Goal: Find specific page/section: Find specific page/section

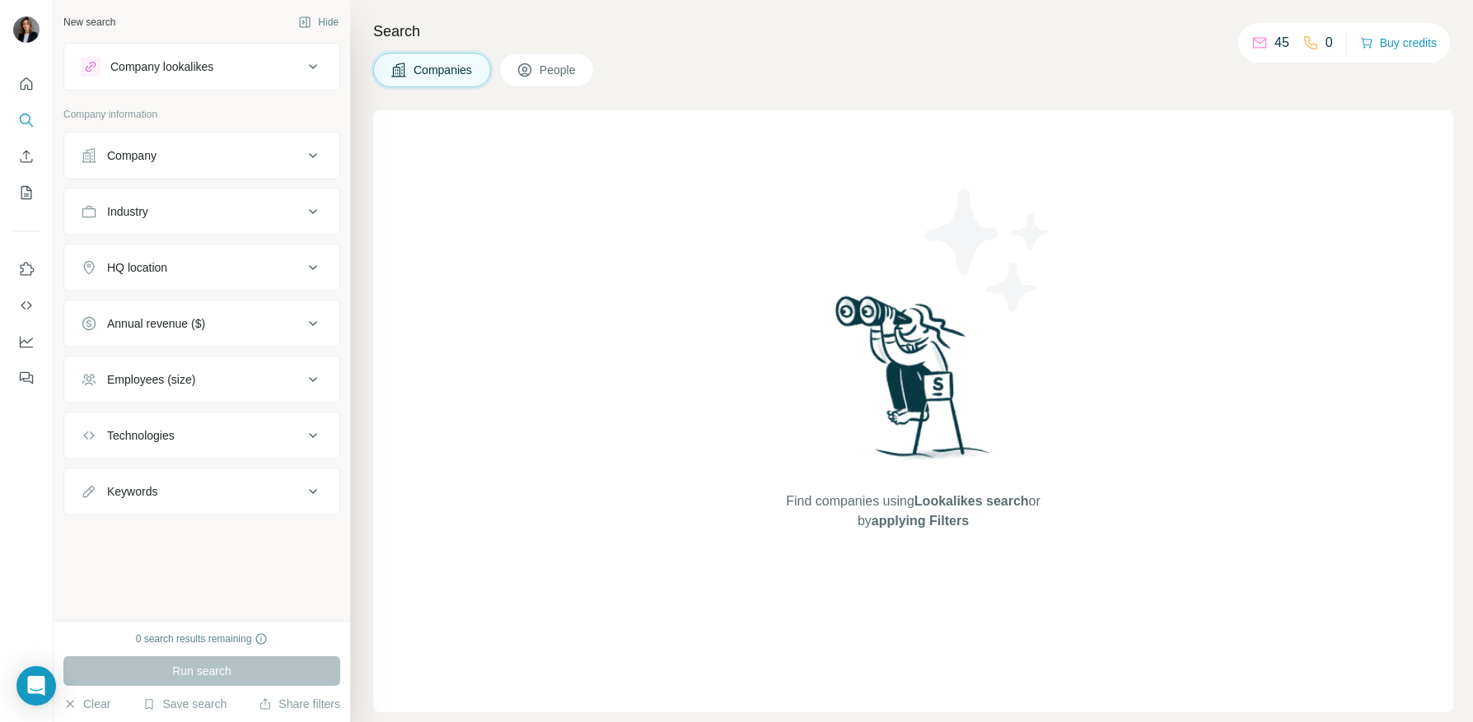
click at [179, 171] on button "Company" at bounding box center [201, 156] width 275 height 40
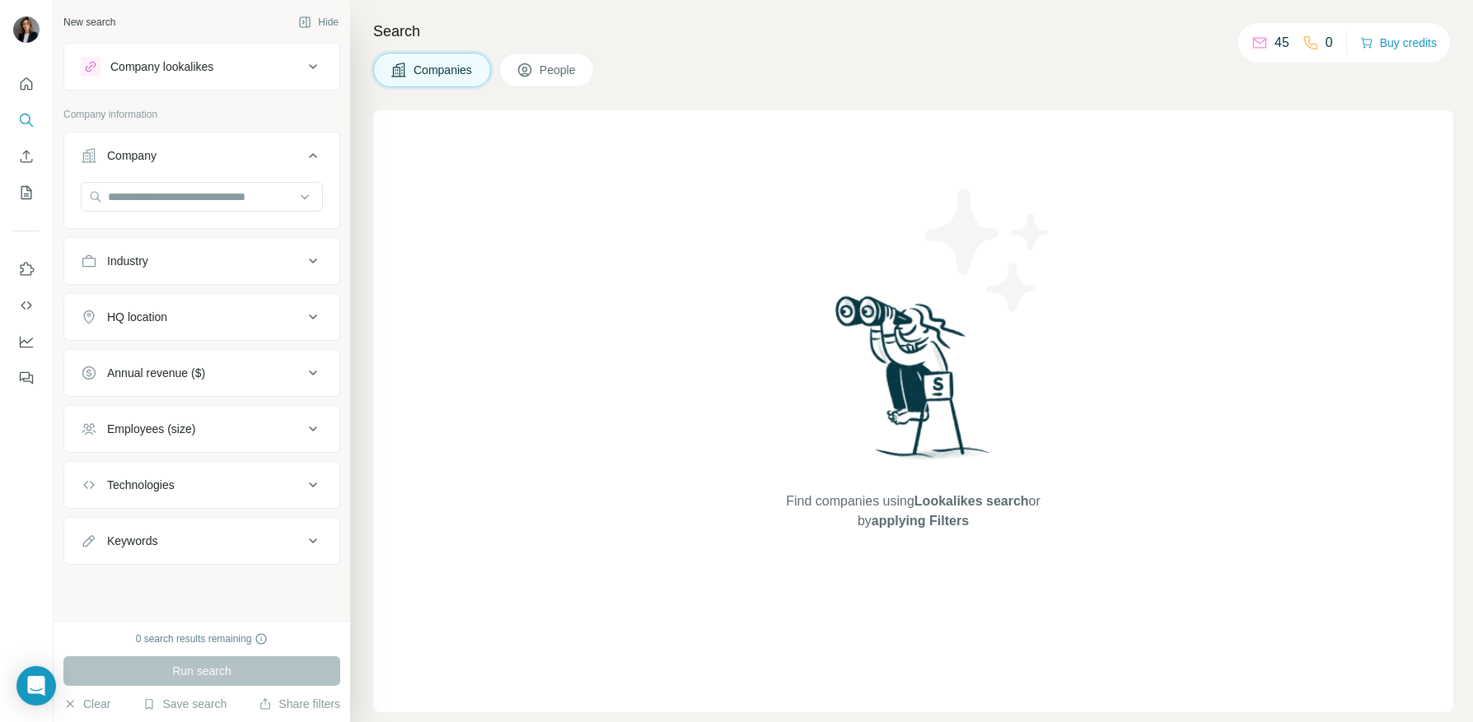
click at [195, 424] on div "Employees (size)" at bounding box center [151, 429] width 88 height 16
click at [175, 278] on button "Industry" at bounding box center [201, 261] width 275 height 40
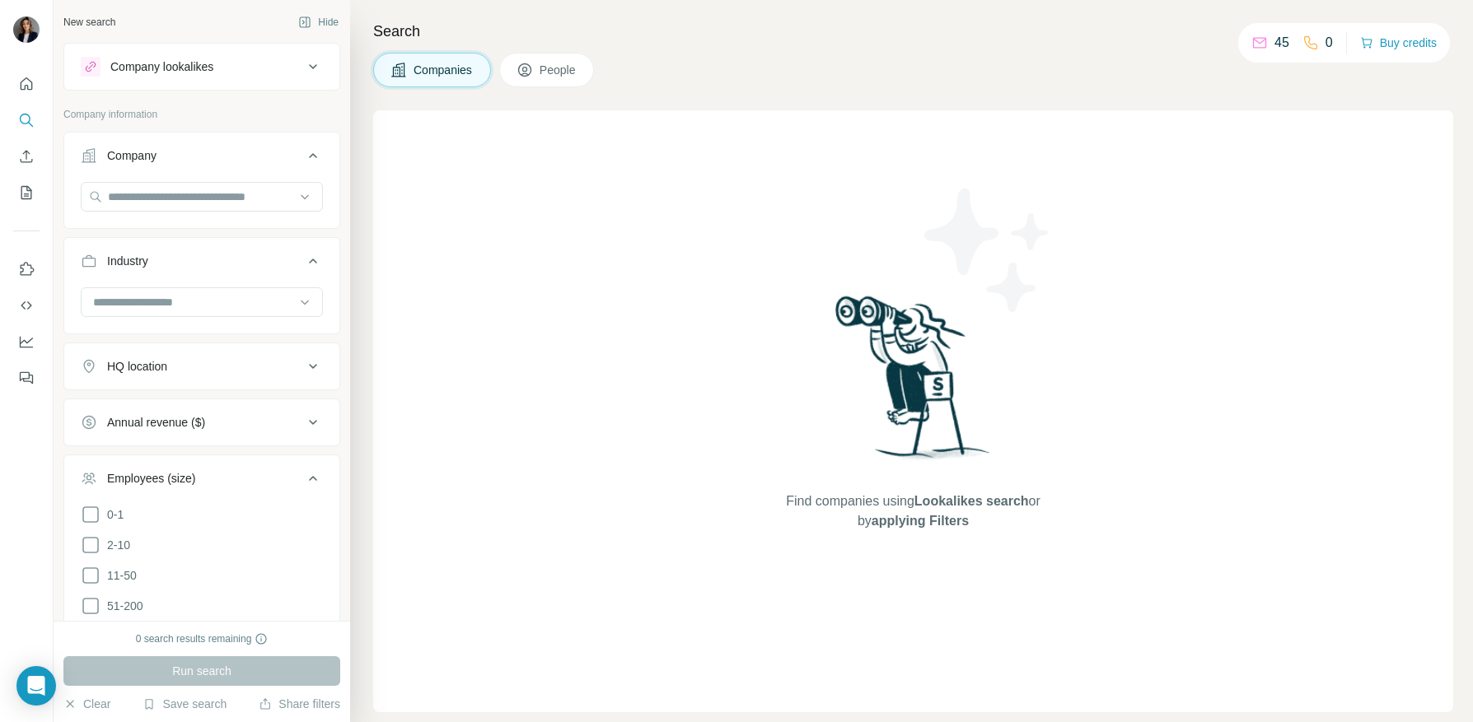
click at [561, 62] on span "People" at bounding box center [559, 70] width 38 height 16
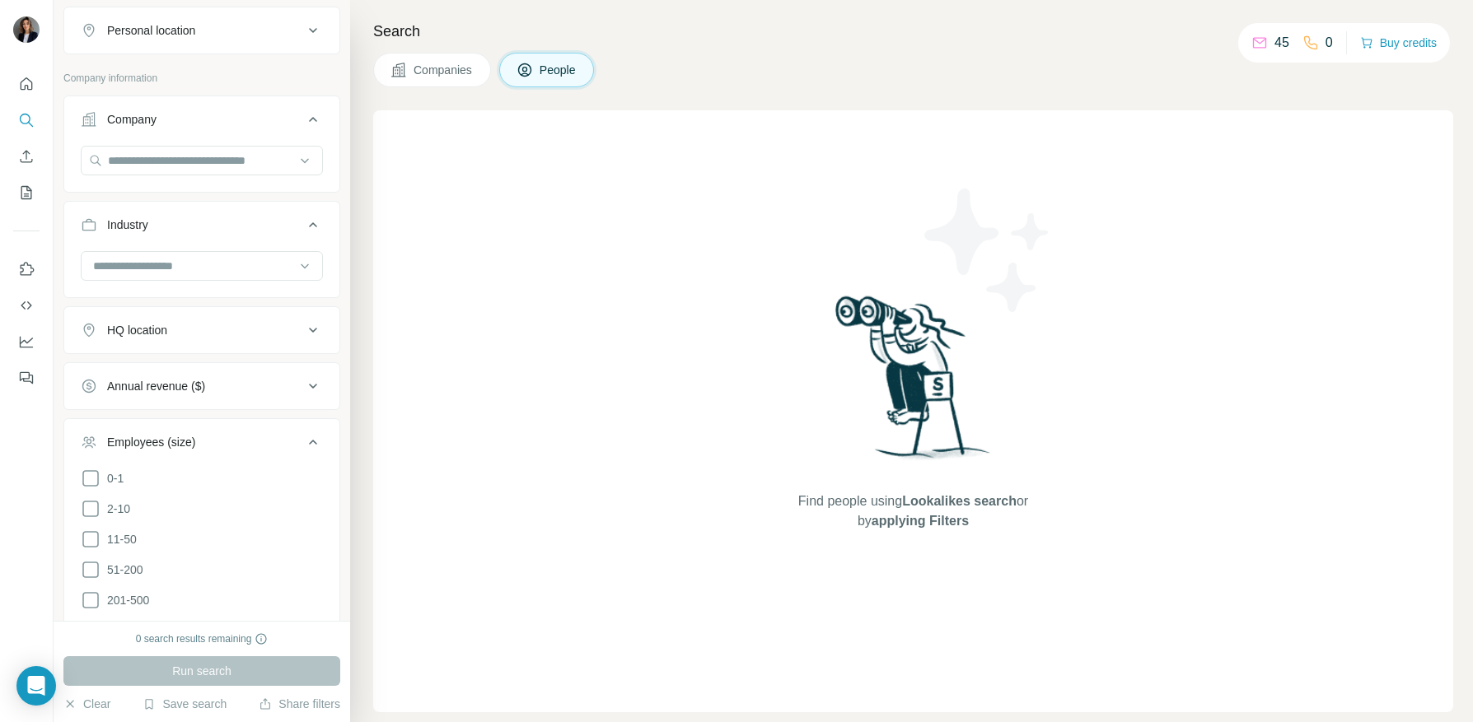
scroll to position [102, 0]
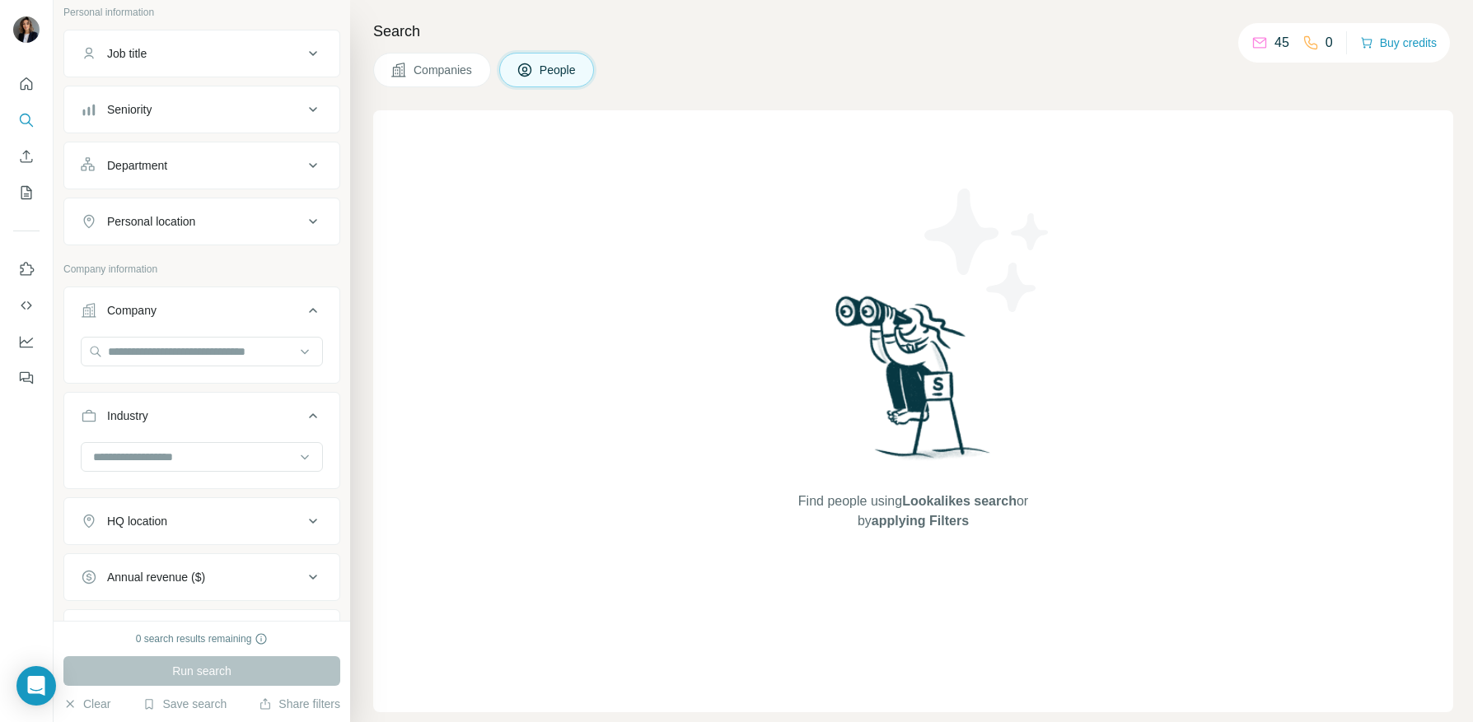
click at [177, 126] on button "Seniority" at bounding box center [201, 110] width 275 height 40
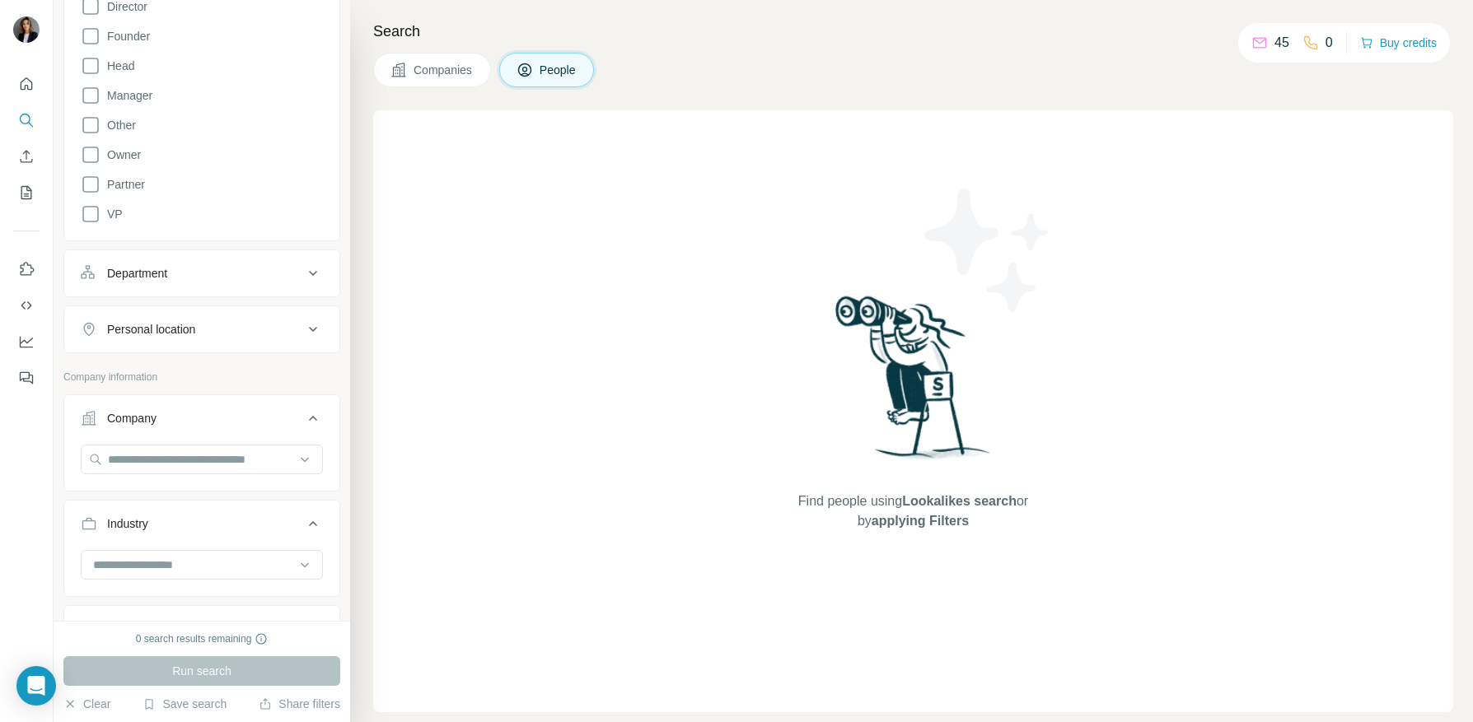
scroll to position [419, 0]
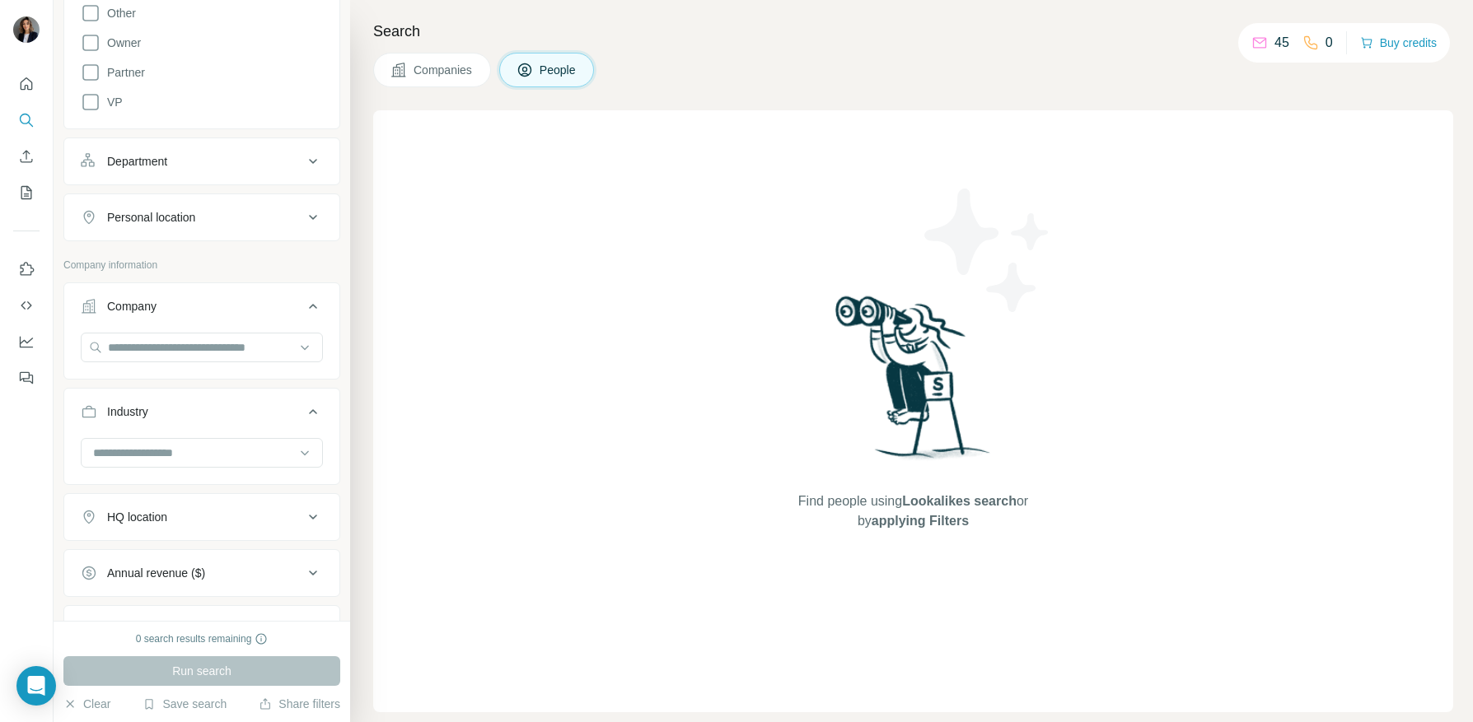
click at [201, 162] on div "Department" at bounding box center [192, 161] width 222 height 16
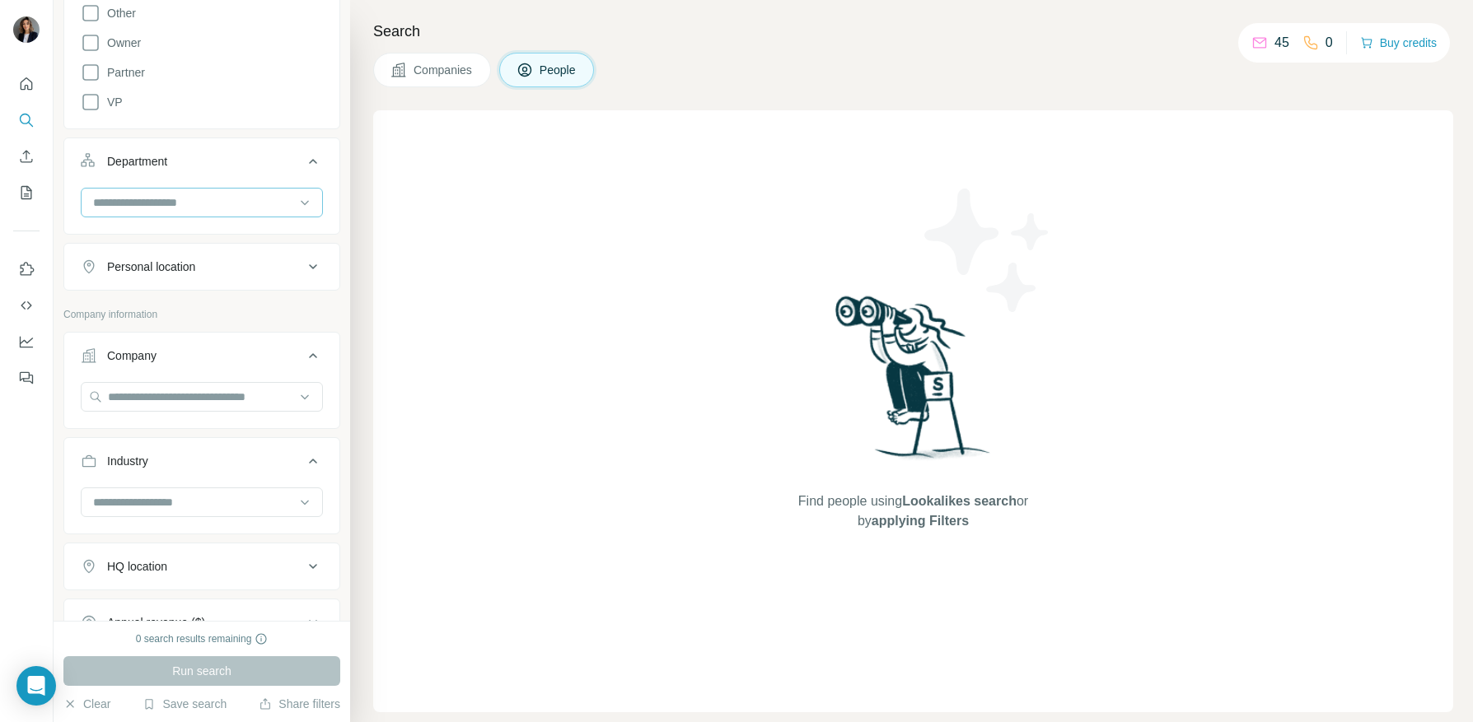
click at [181, 208] on input at bounding box center [192, 203] width 203 height 18
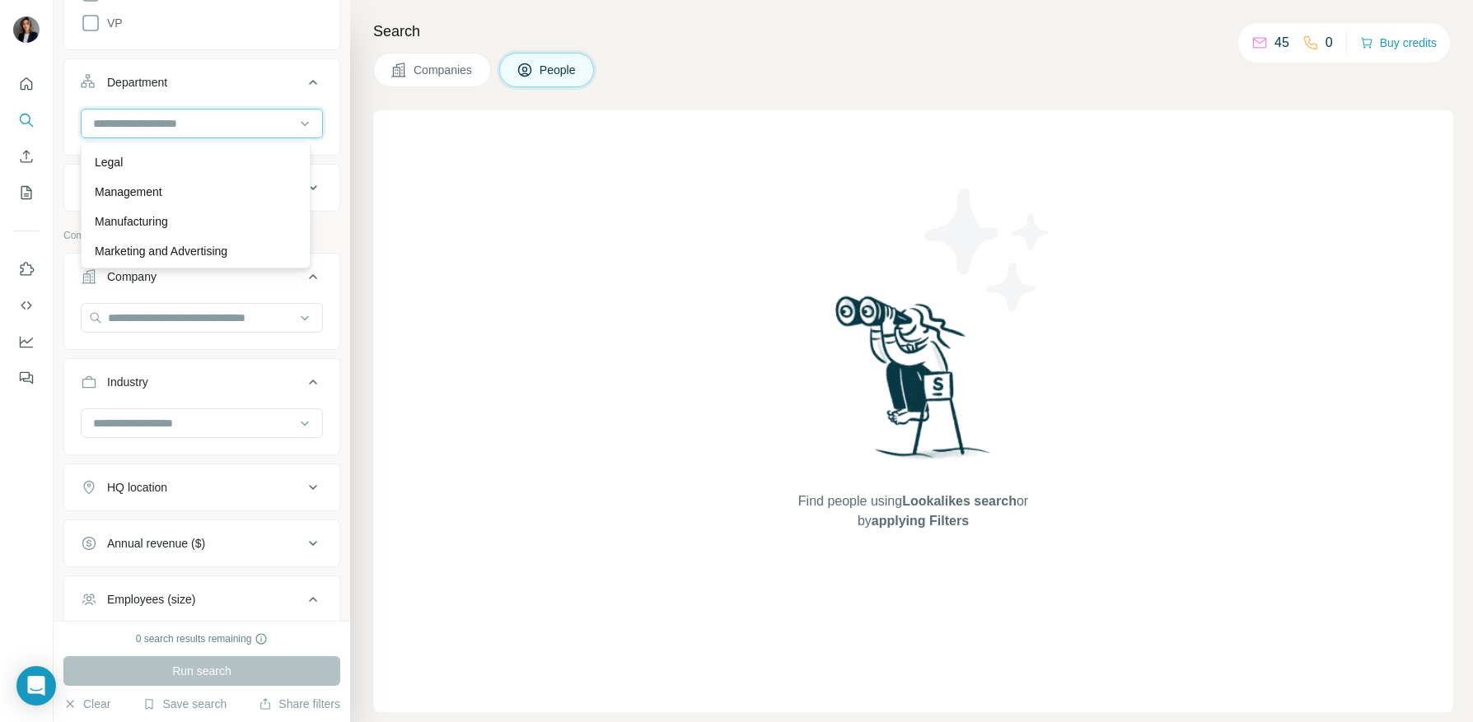
scroll to position [593, 0]
click at [362, 115] on div "Search Companies People Find people using Lookalikes search or by applying Filt…" at bounding box center [911, 361] width 1123 height 722
